Goal: Information Seeking & Learning: Understand process/instructions

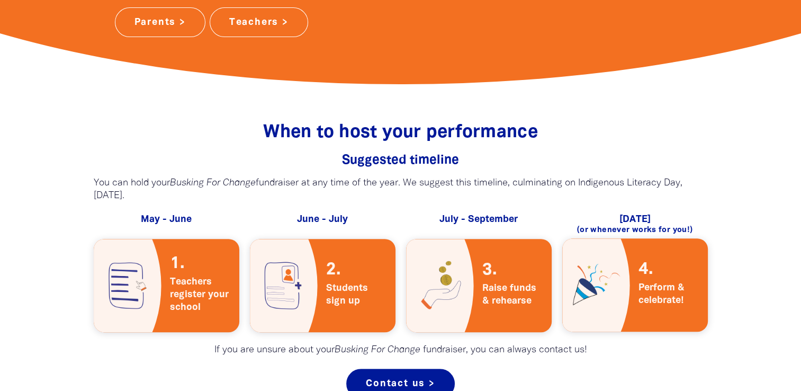
scroll to position [424, 0]
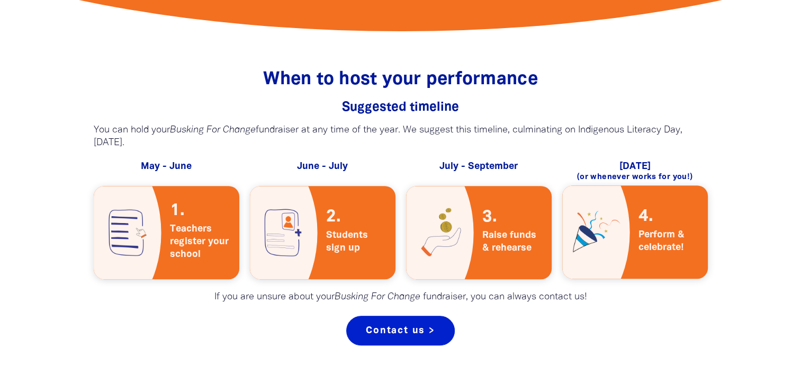
click at [403, 335] on link "Contact us >" at bounding box center [400, 331] width 109 height 30
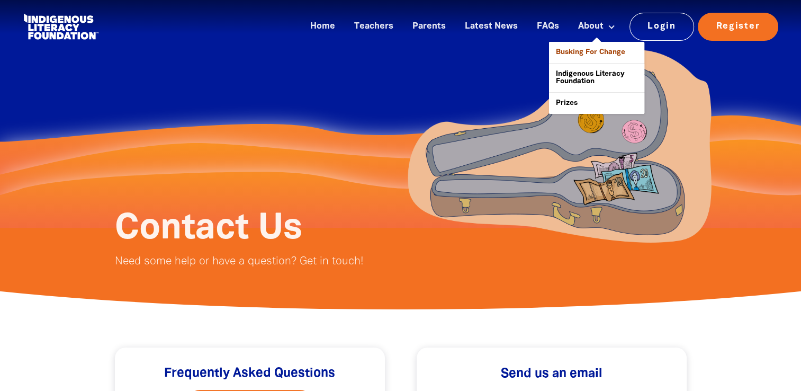
click at [591, 54] on link "Busking For Change" at bounding box center [596, 52] width 95 height 21
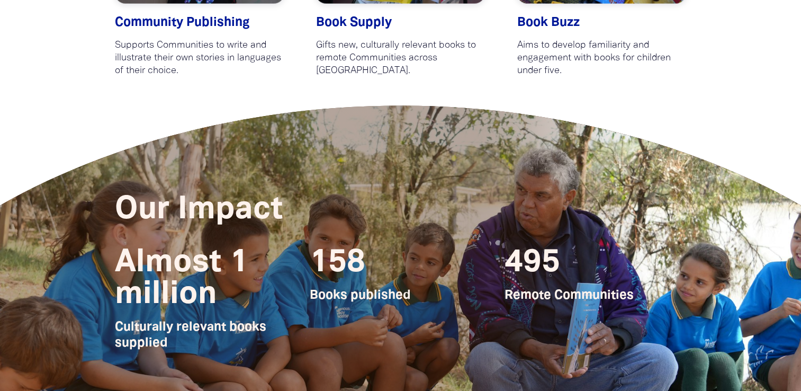
scroll to position [2880, 0]
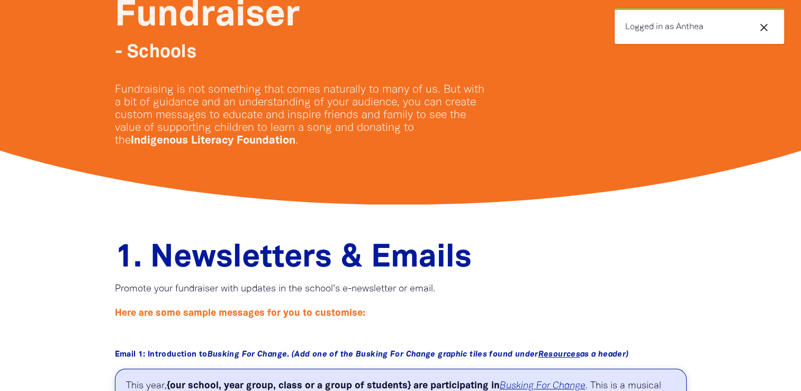
scroll to position [424, 0]
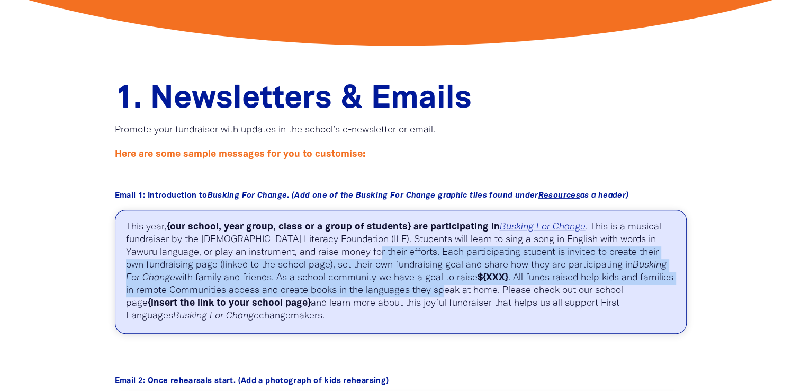
drag, startPoint x: 376, startPoint y: 252, endPoint x: 433, endPoint y: 289, distance: 67.0
click at [433, 289] on p "This year, {our school, year group, class or a group of students} are participa…" at bounding box center [401, 272] width 572 height 124
click at [451, 253] on p "This year, {our school, year group, class or a group of students} are participa…" at bounding box center [401, 272] width 572 height 124
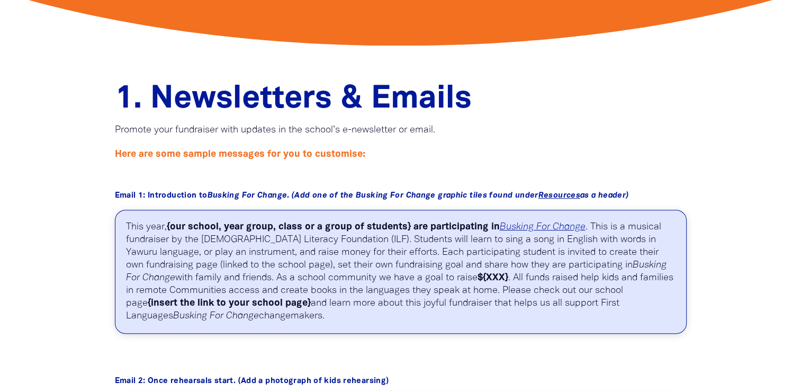
click at [451, 253] on p "This year, {our school, year group, class or a group of students} are participa…" at bounding box center [401, 272] width 572 height 124
